Goal: Task Accomplishment & Management: Use online tool/utility

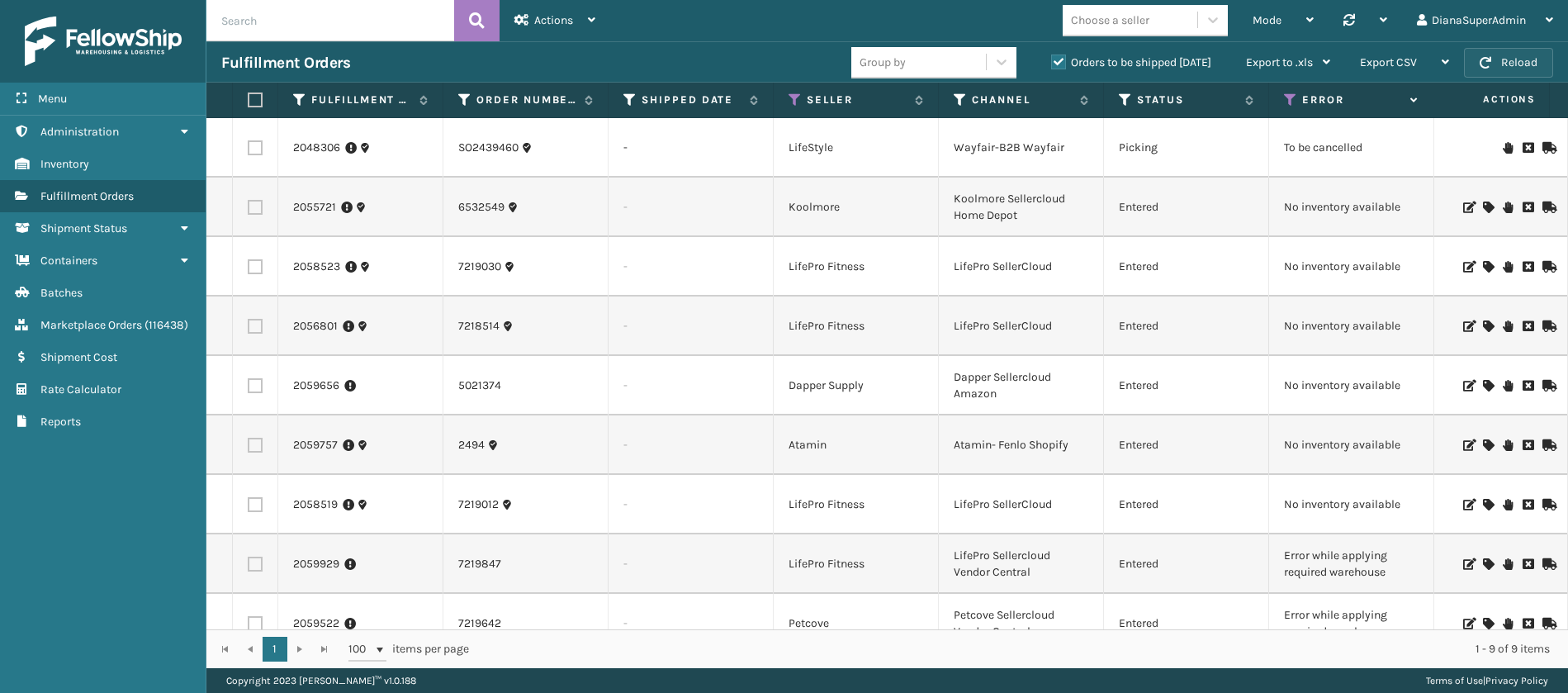
click at [1518, 50] on button "Reload" at bounding box center [1508, 62] width 89 height 30
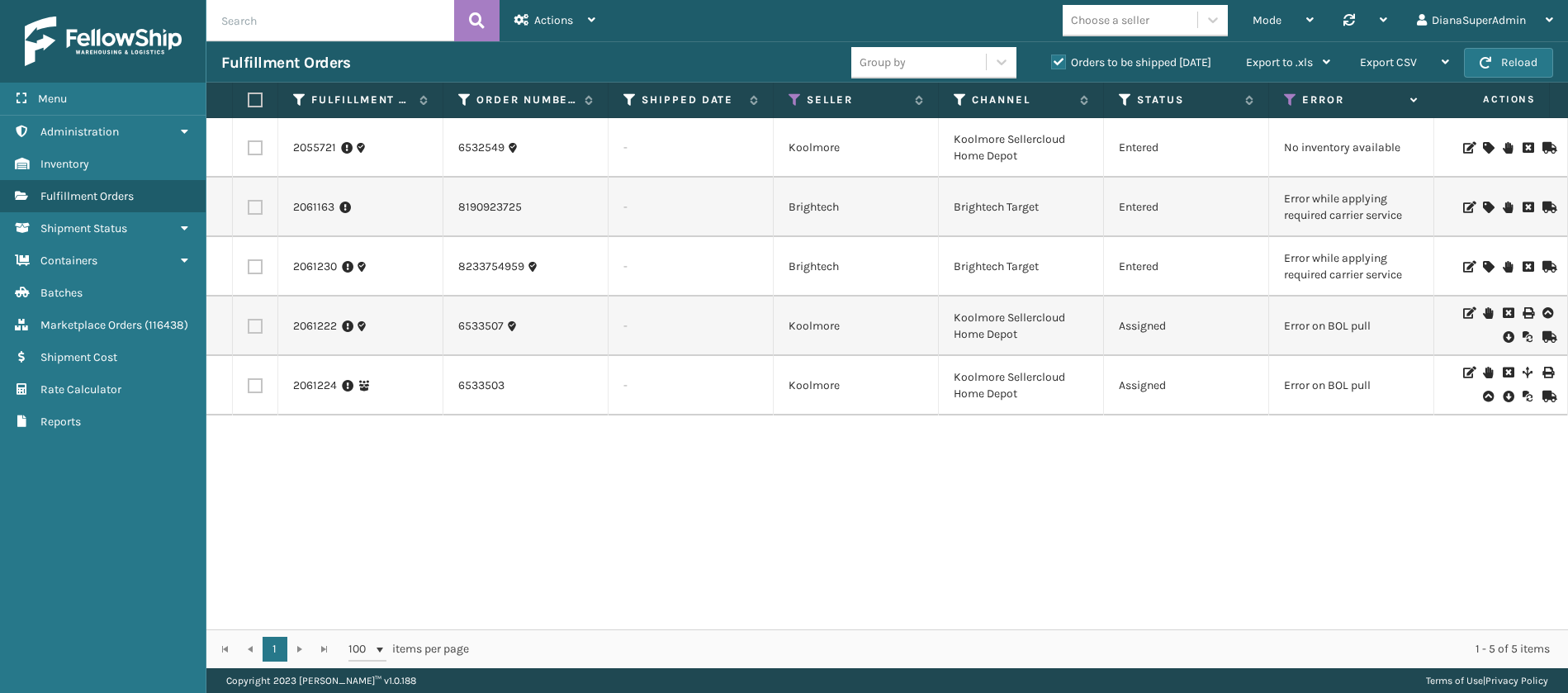
click at [1483, 204] on icon at bounding box center [1488, 208] width 10 height 12
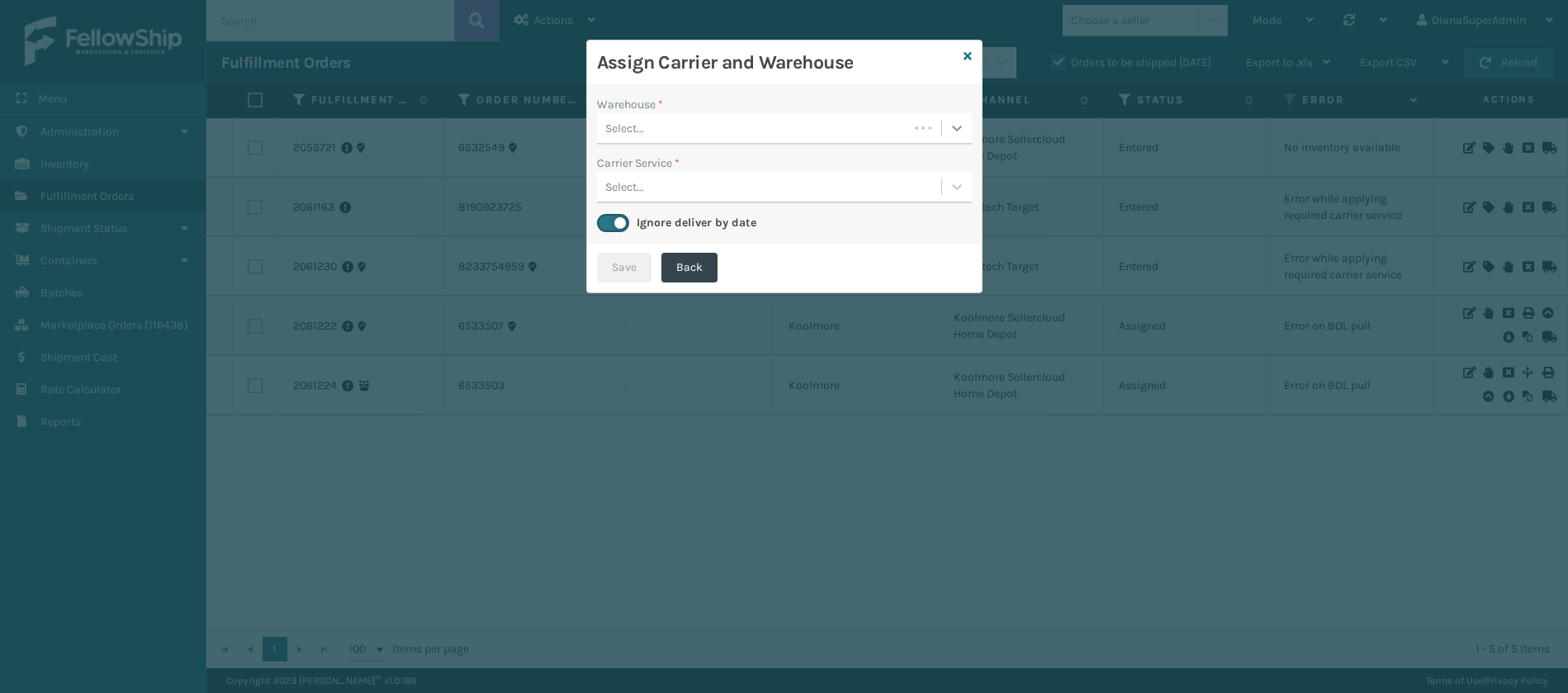
click at [956, 120] on icon at bounding box center [957, 127] width 16 height 16
click at [845, 169] on div "Fellowship - West" at bounding box center [784, 170] width 374 height 31
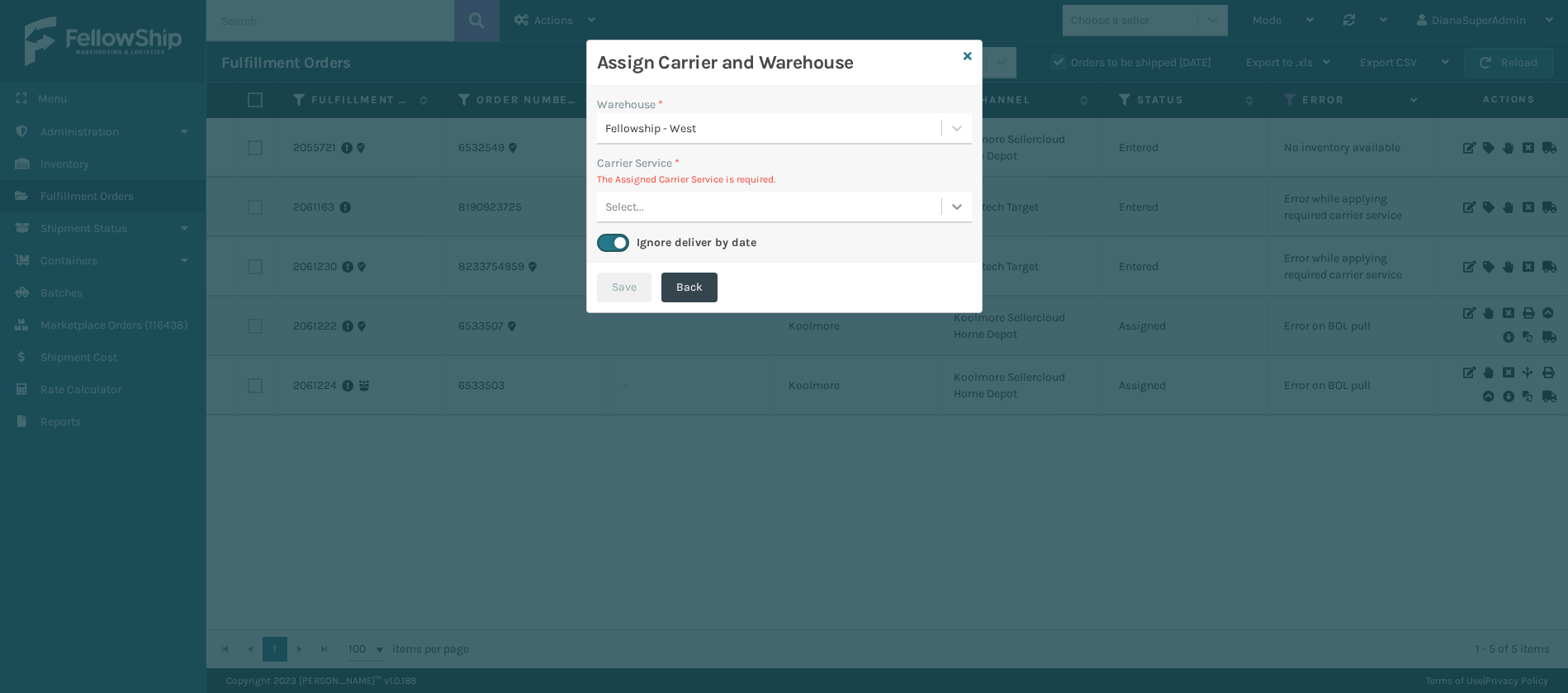
click at [954, 213] on icon at bounding box center [957, 206] width 16 height 16
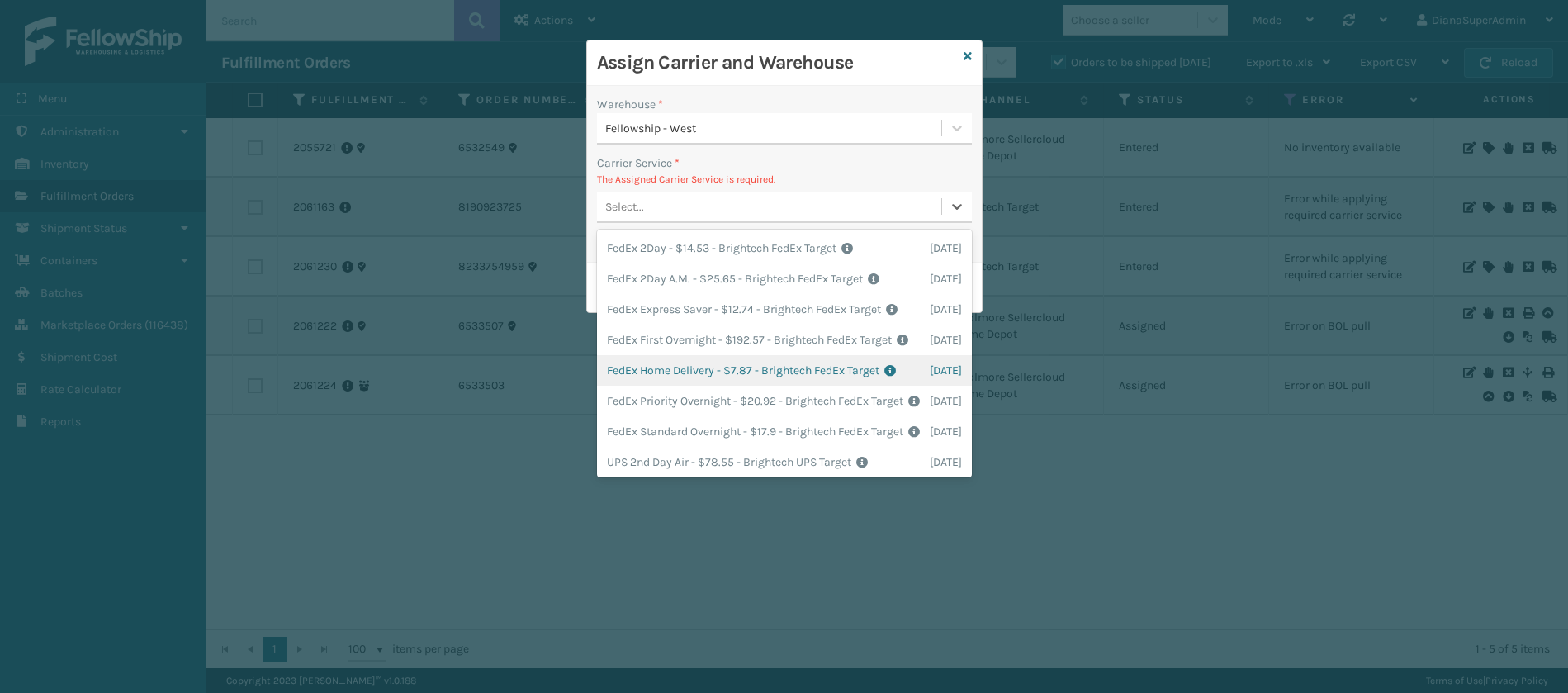
click at [734, 386] on div "FedEx Home Delivery - $7.87 - Brightech FedEx Target Shipping Cost $7.87 Surplu…" at bounding box center [784, 370] width 374 height 31
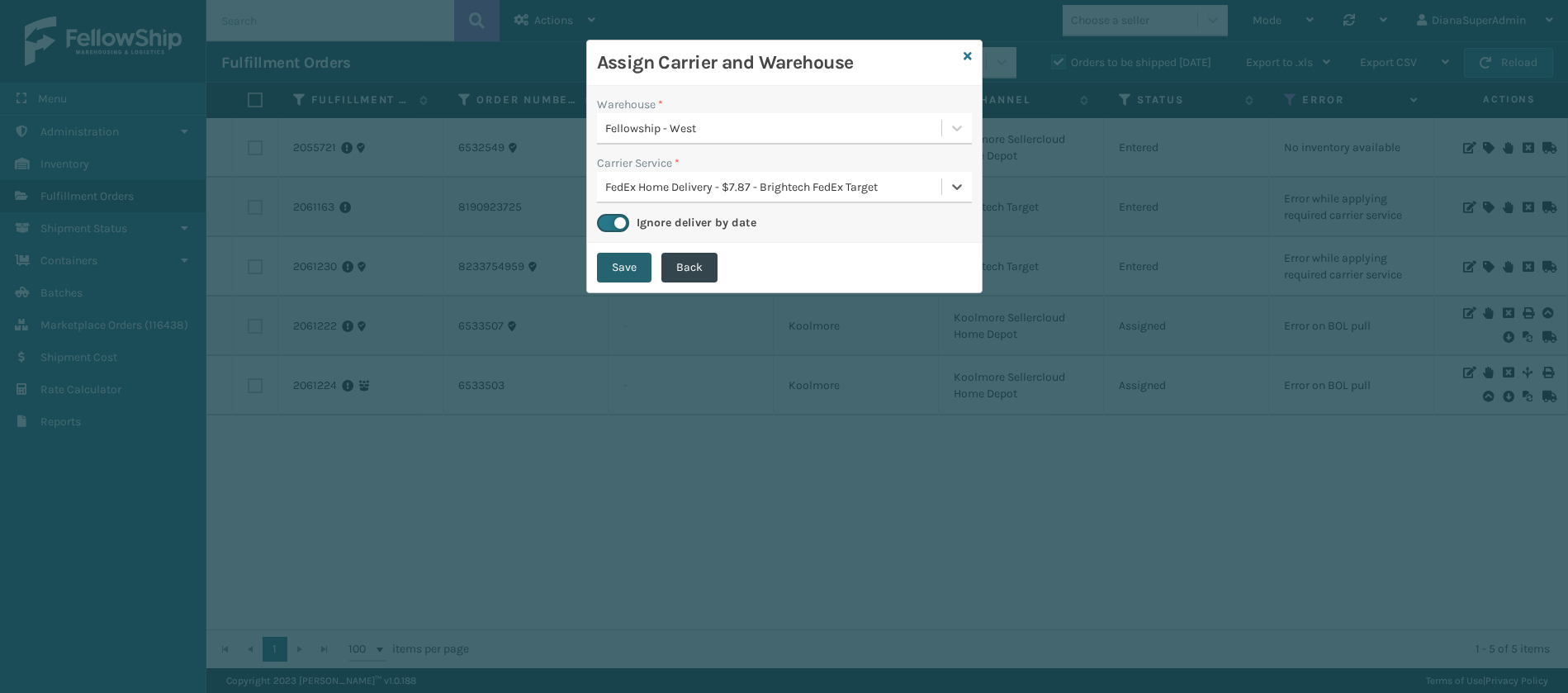
click at [617, 277] on button "Save" at bounding box center [624, 268] width 55 height 30
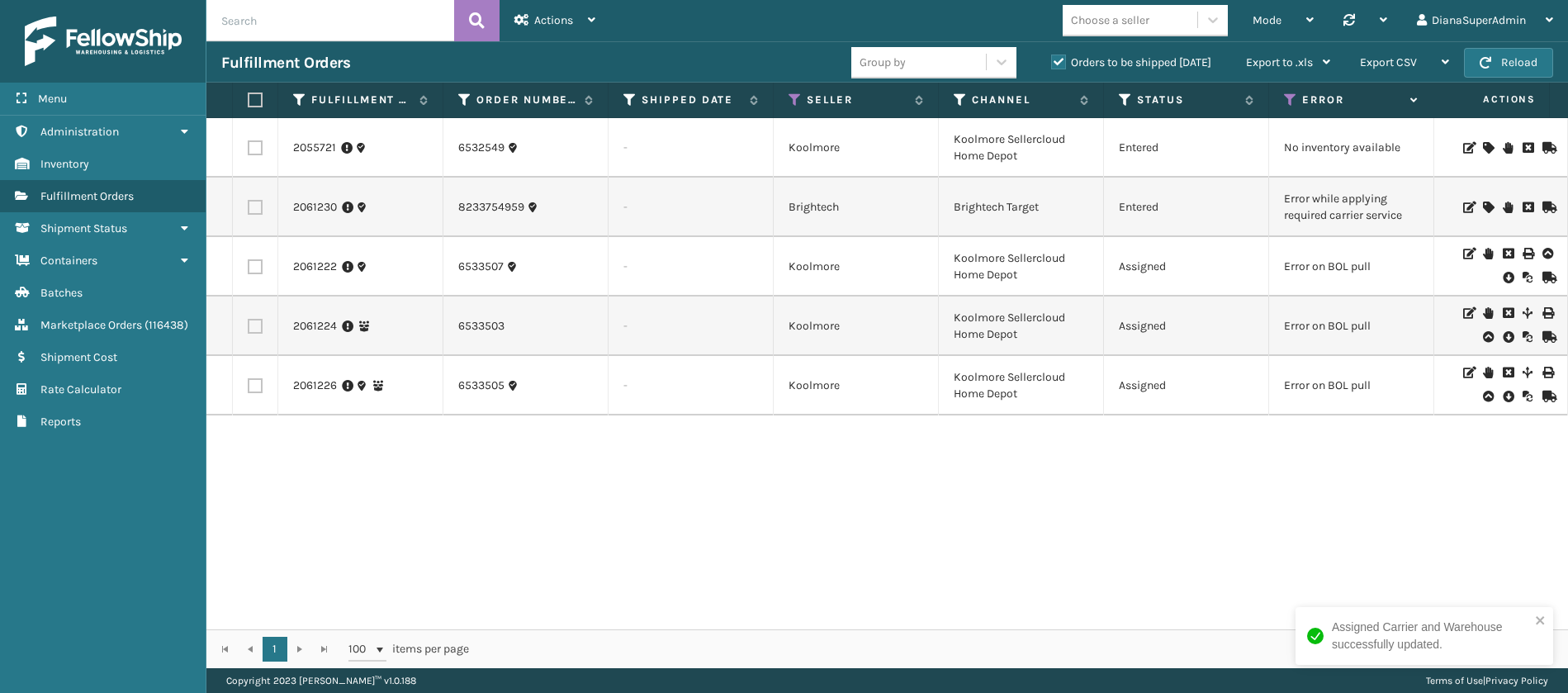
click at [1483, 208] on icon at bounding box center [1488, 208] width 10 height 12
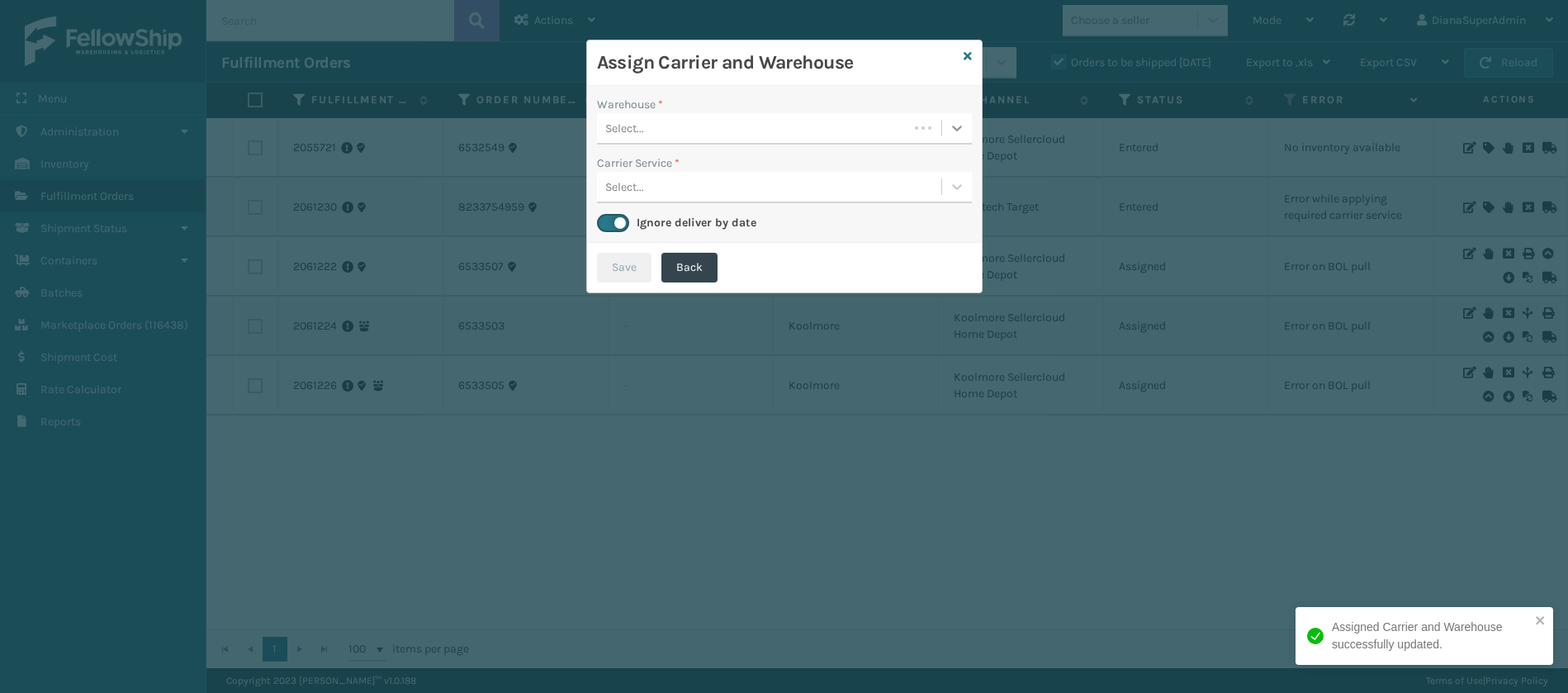
click at [957, 125] on icon at bounding box center [957, 127] width 16 height 16
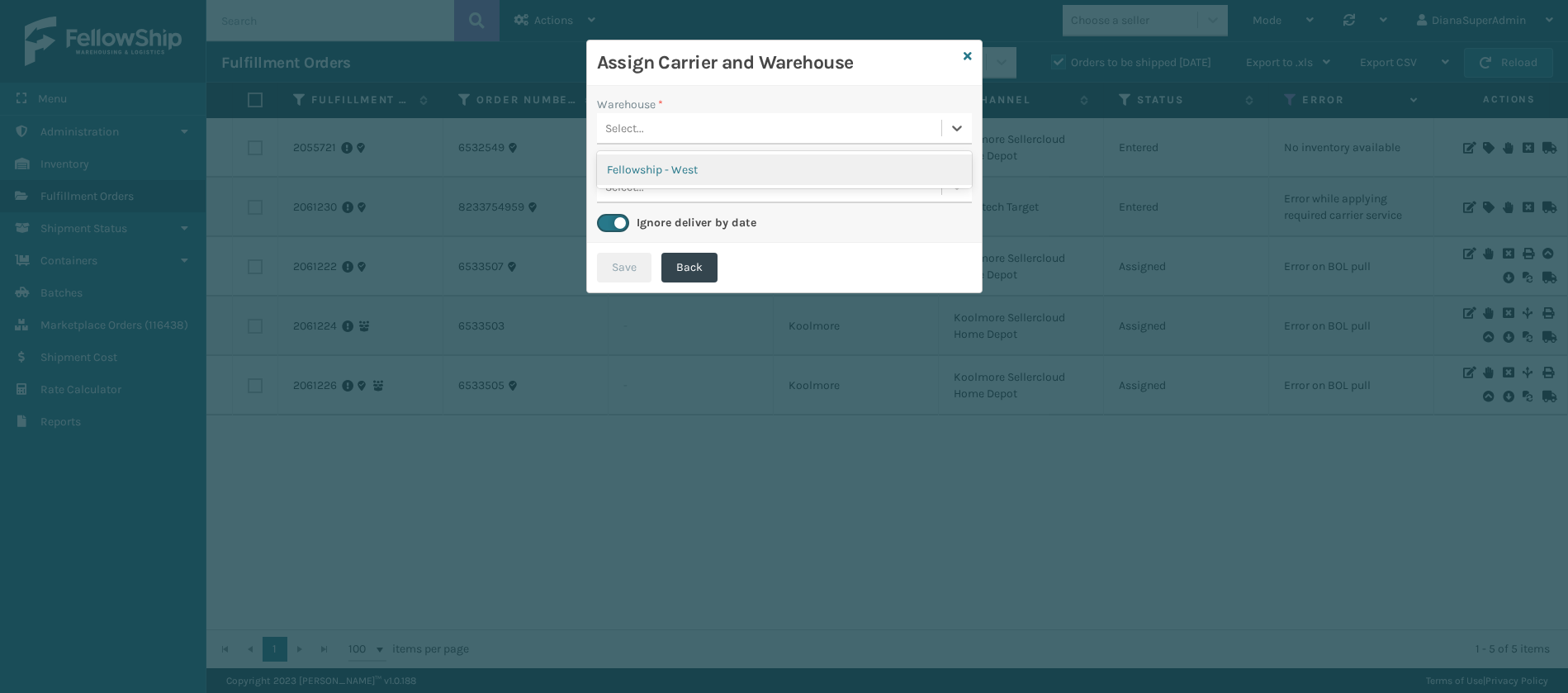
click at [891, 153] on div "Fellowship - West" at bounding box center [784, 169] width 374 height 37
click at [877, 164] on div "Fellowship - West" at bounding box center [784, 170] width 374 height 31
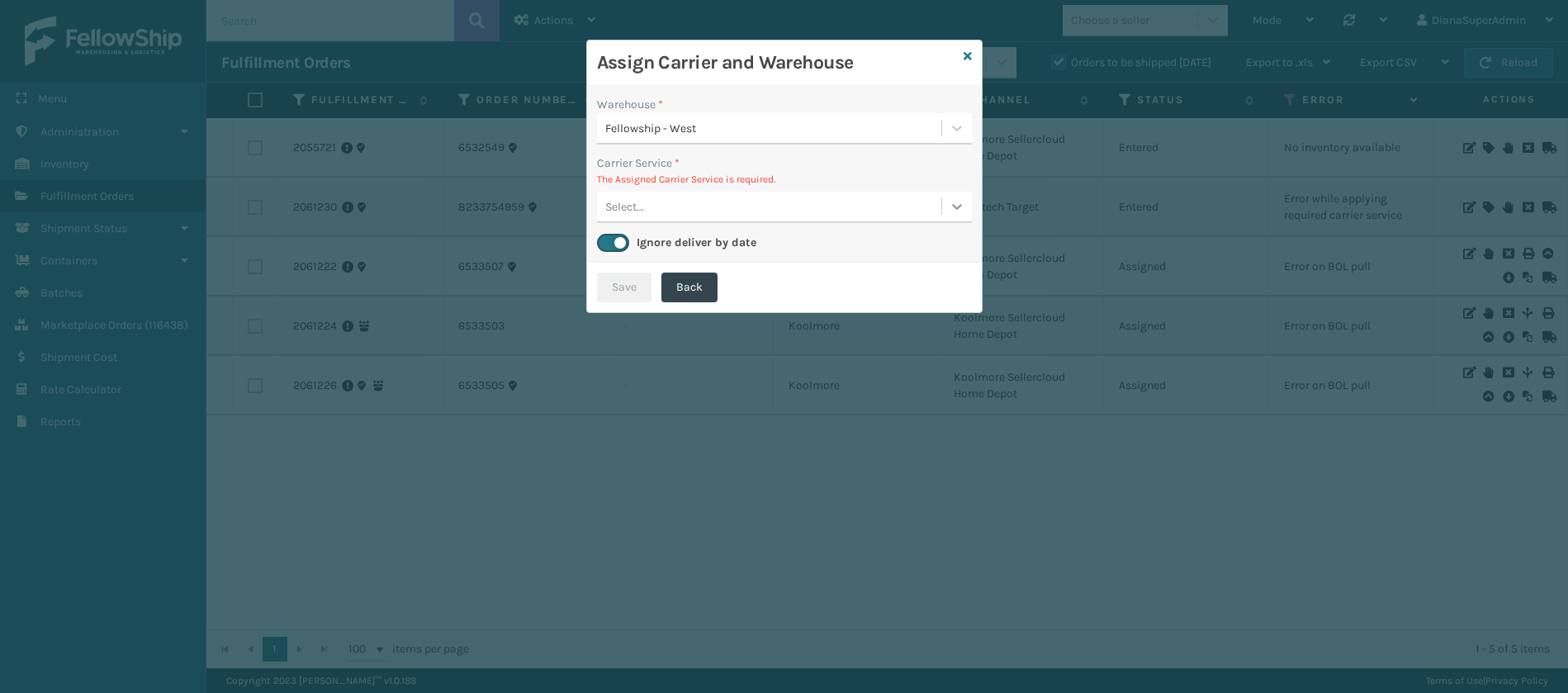
click at [954, 203] on icon at bounding box center [957, 206] width 16 height 16
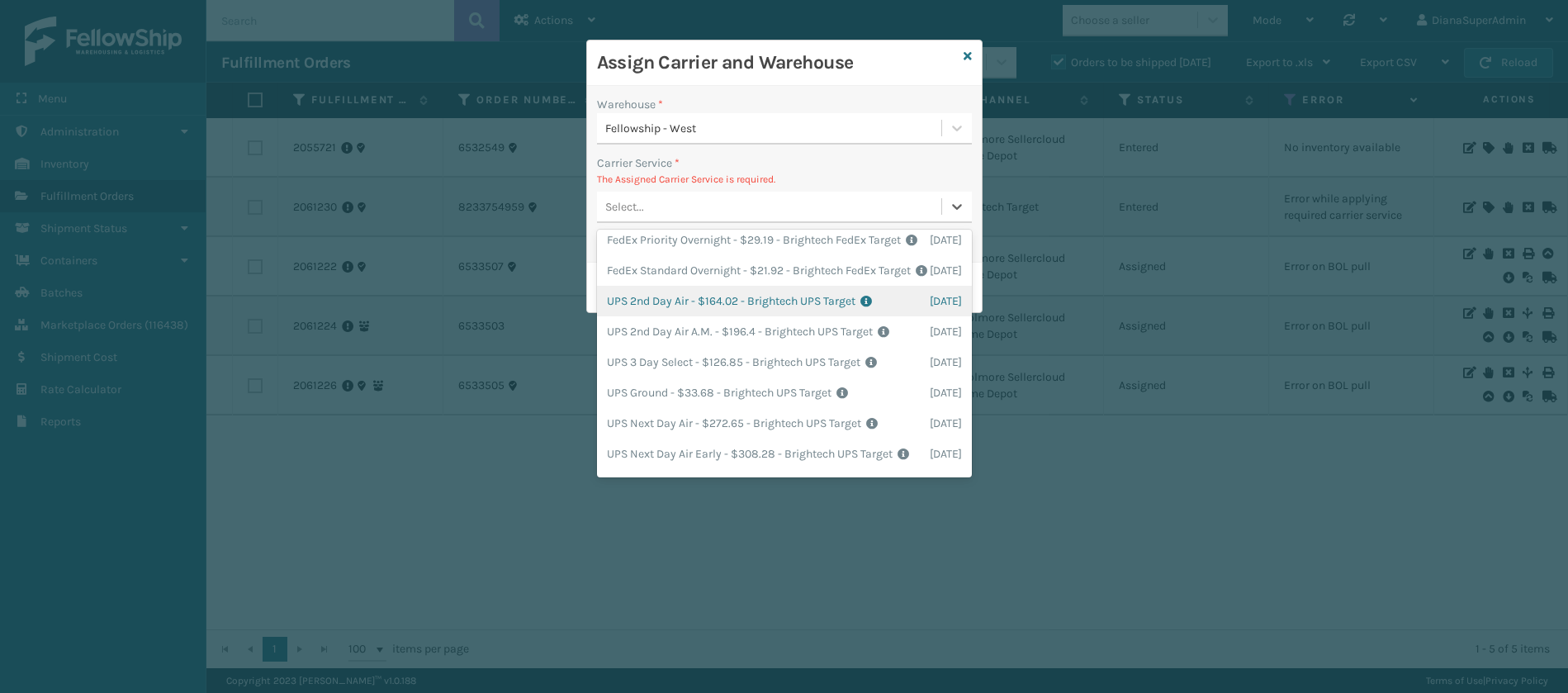
scroll to position [62, 0]
click at [704, 324] on div "FedEx Ground - $6.09 - Brightech FedEx Target Shipping Cost $6.09 Surplus Cost …" at bounding box center [784, 309] width 374 height 31
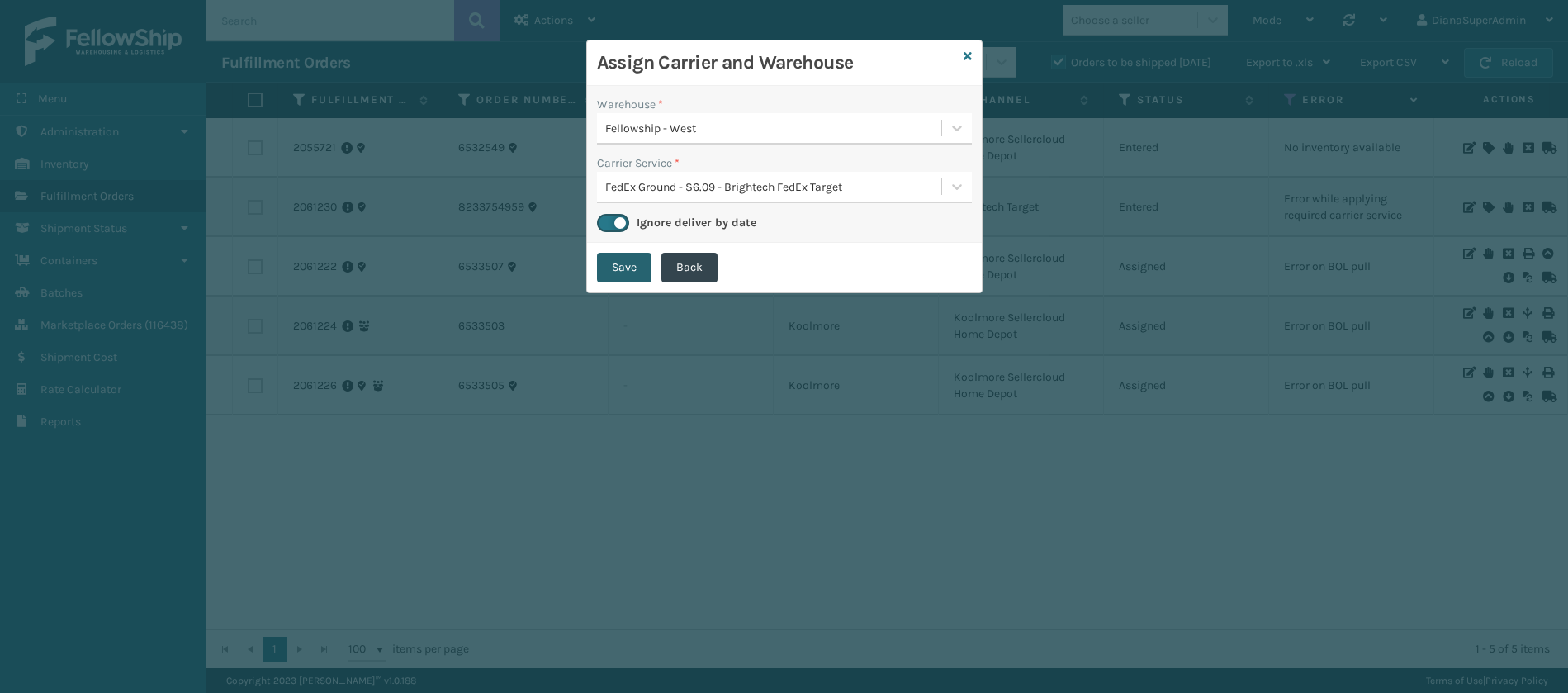
click at [622, 256] on button "Save" at bounding box center [624, 268] width 55 height 30
